Goal: Find specific page/section: Find specific page/section

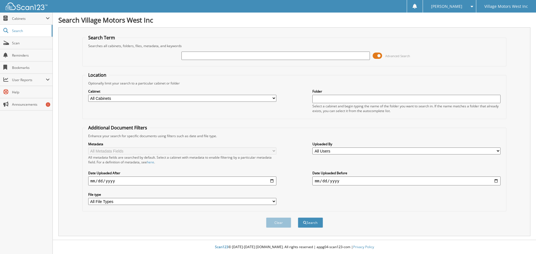
drag, startPoint x: 190, startPoint y: 55, endPoint x: 205, endPoint y: 51, distance: 15.1
click at [190, 55] on input "text" at bounding box center [276, 56] width 188 height 8
type input "109490"
click at [311, 226] on button "Search" at bounding box center [310, 223] width 25 height 10
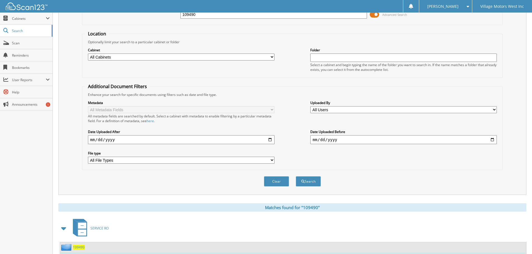
scroll to position [92, 0]
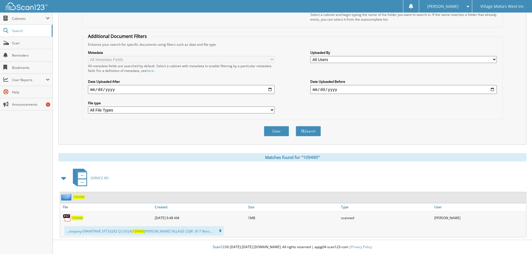
click at [80, 218] on span "109490" at bounding box center [77, 218] width 12 height 5
